Goal: Information Seeking & Learning: Learn about a topic

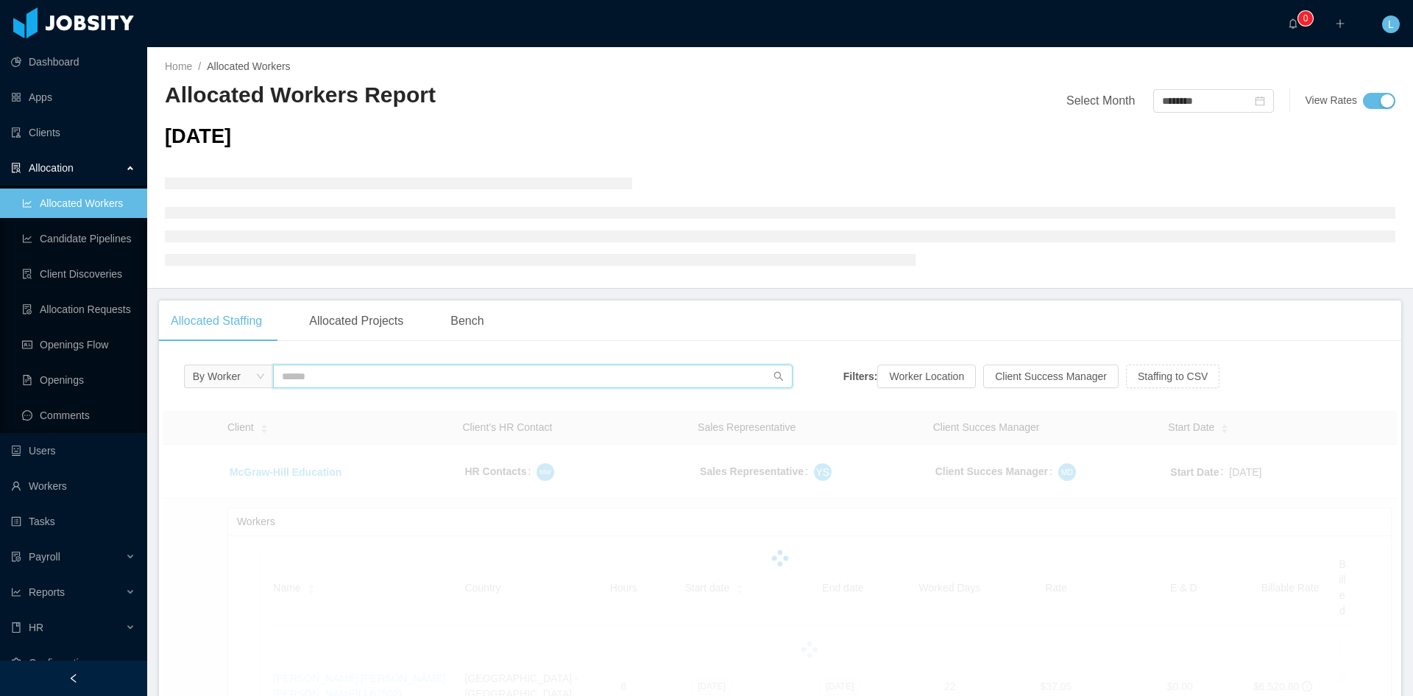
click at [386, 386] on input "text" at bounding box center [533, 376] width 520 height 24
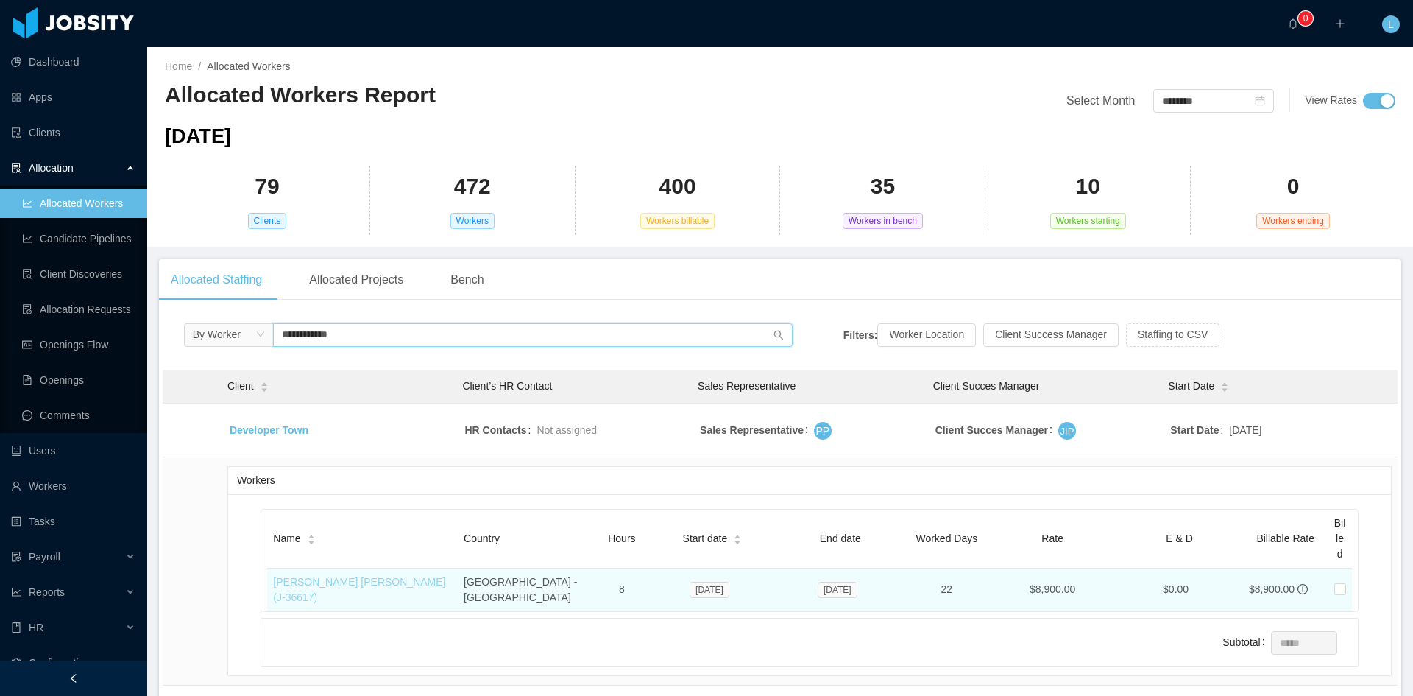
type input "**********"
click at [377, 586] on link "[PERSON_NAME] [PERSON_NAME] (J- 36617 )" at bounding box center [359, 589] width 172 height 27
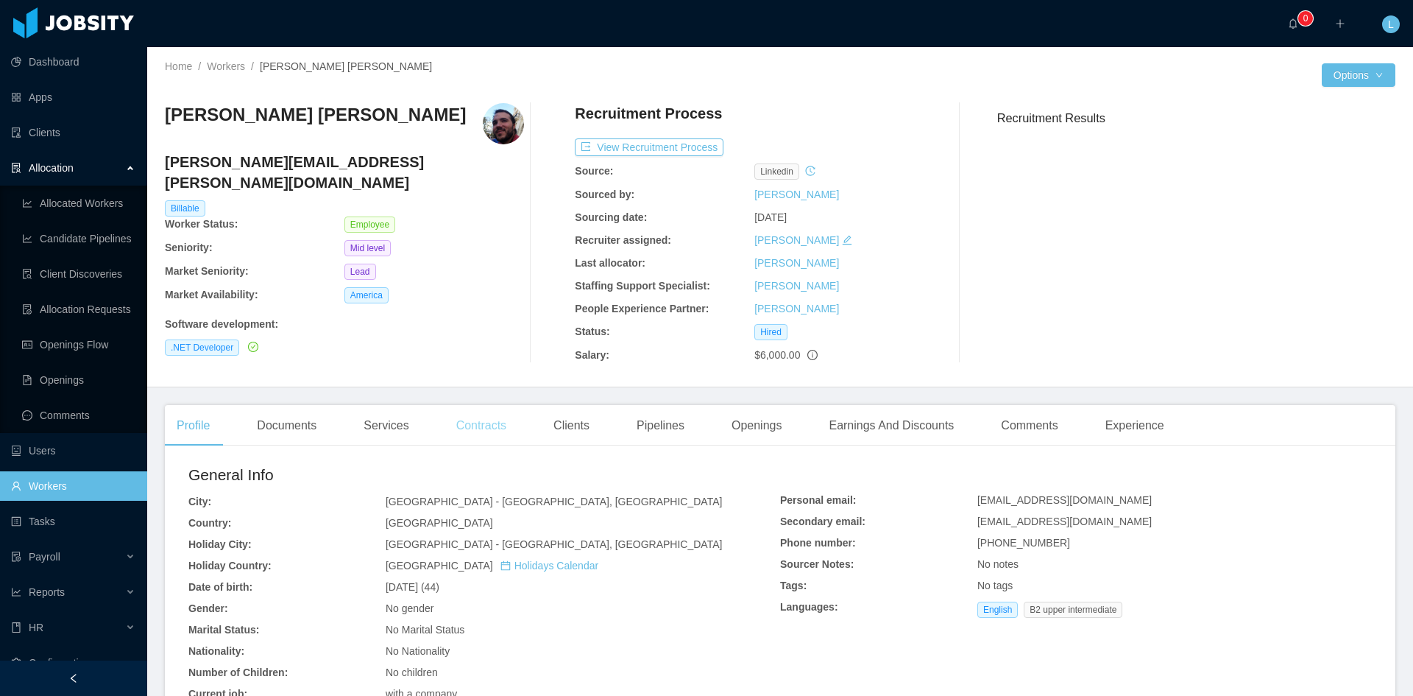
click at [481, 434] on div "Contracts" at bounding box center [482, 425] width 74 height 41
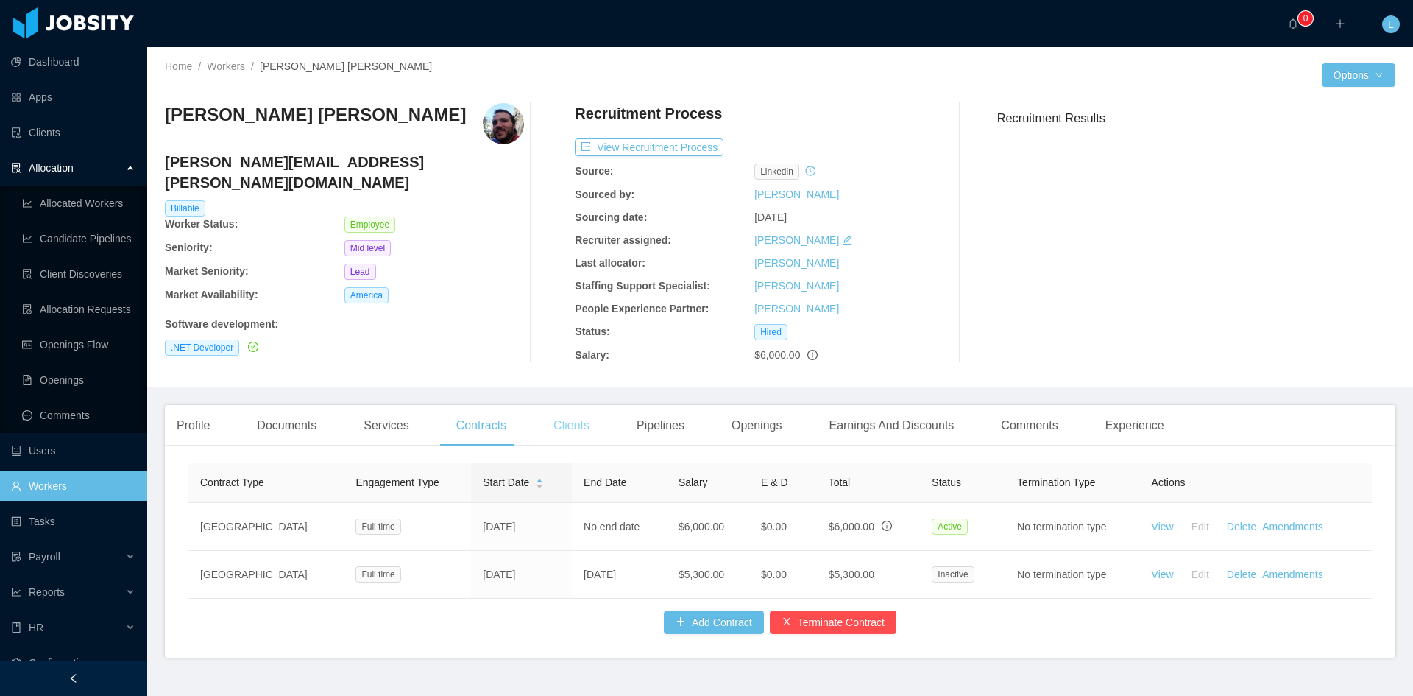
click at [573, 422] on div "Clients" at bounding box center [572, 425] width 60 height 41
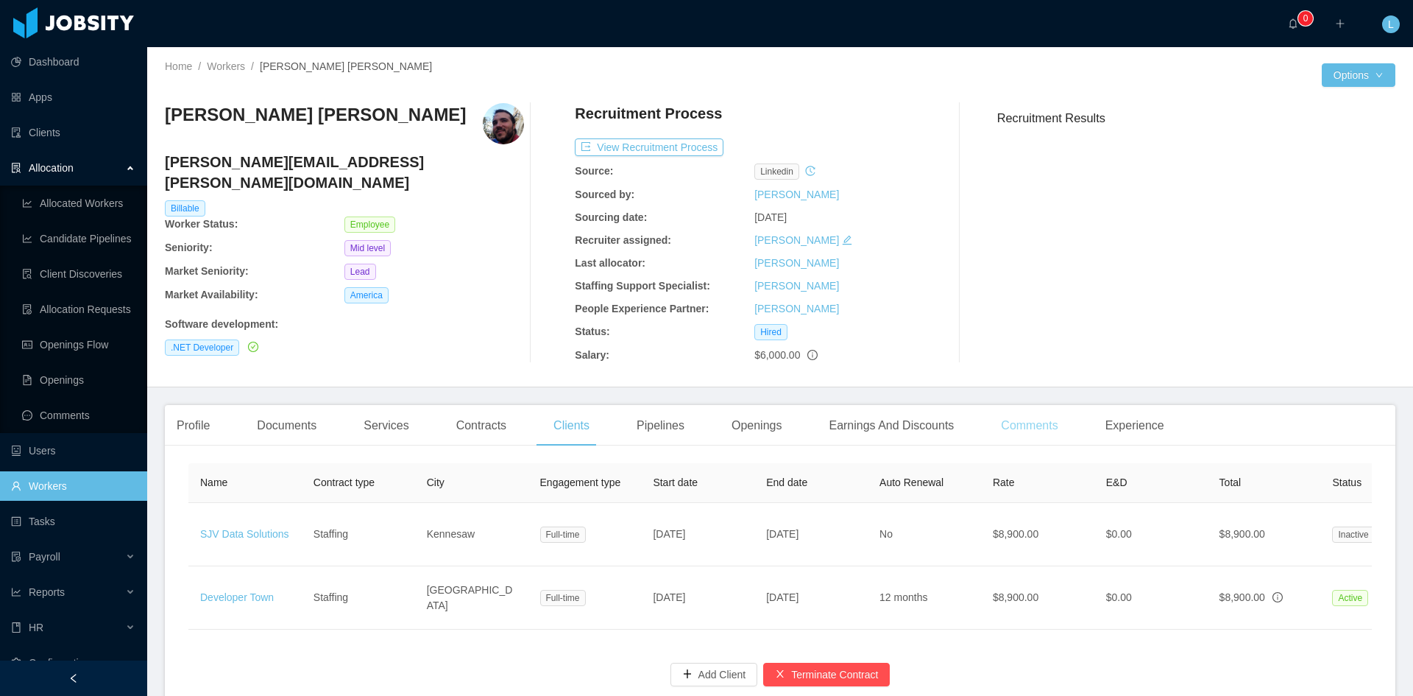
click at [1038, 422] on div "Comments" at bounding box center [1029, 425] width 80 height 41
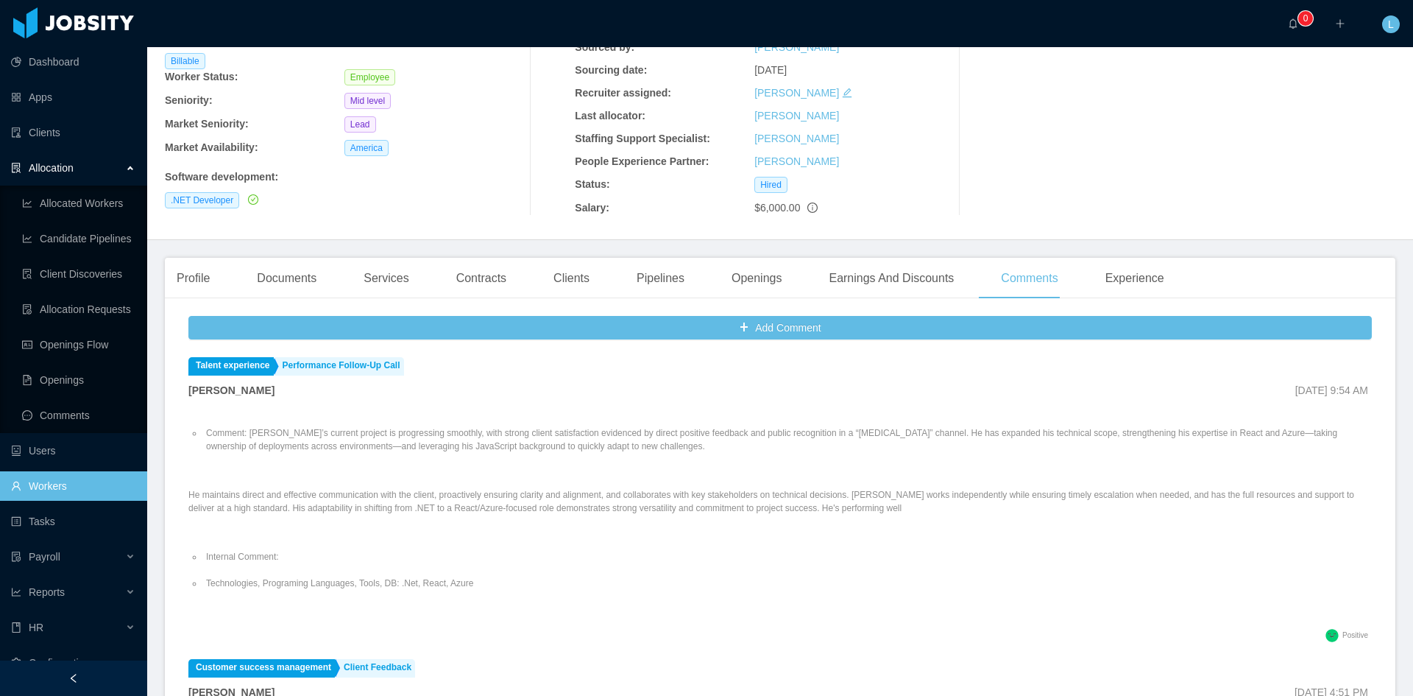
scroll to position [221, 0]
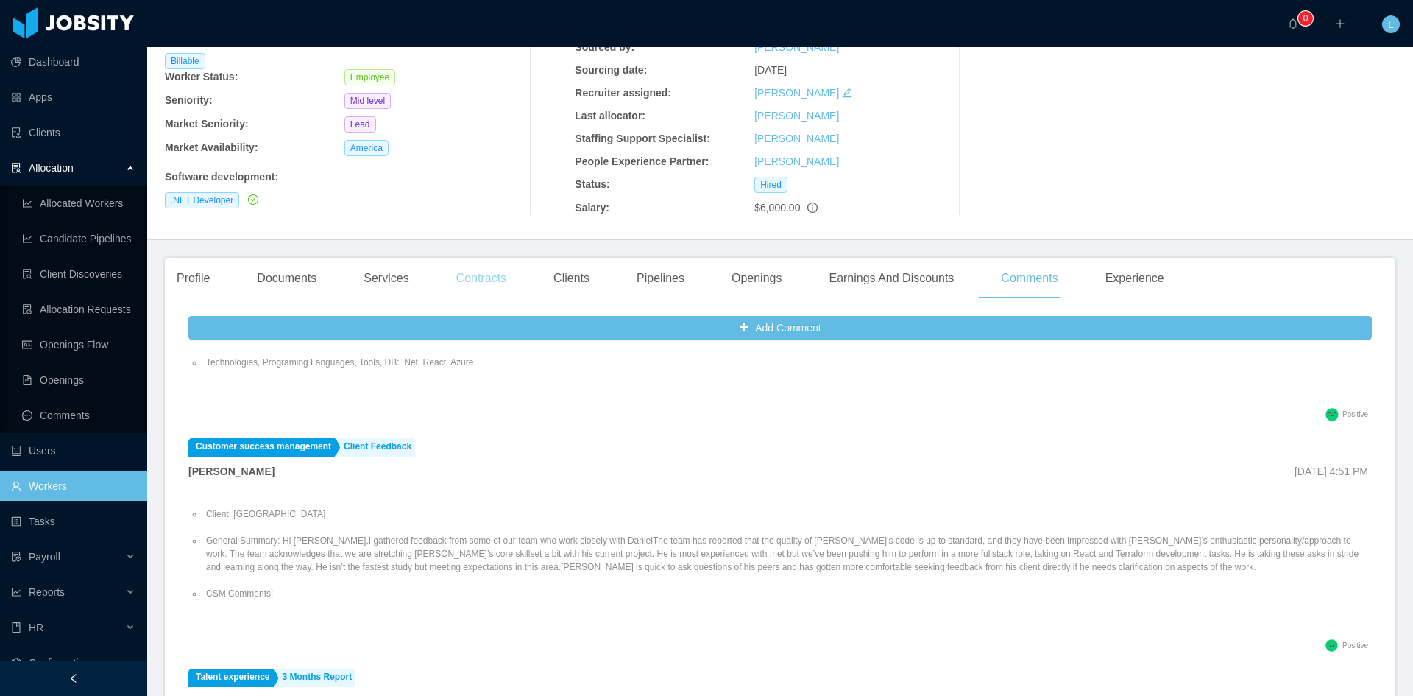
click at [477, 265] on div "Contracts" at bounding box center [482, 278] width 74 height 41
